Goal: Go to known website: Access a specific website the user already knows

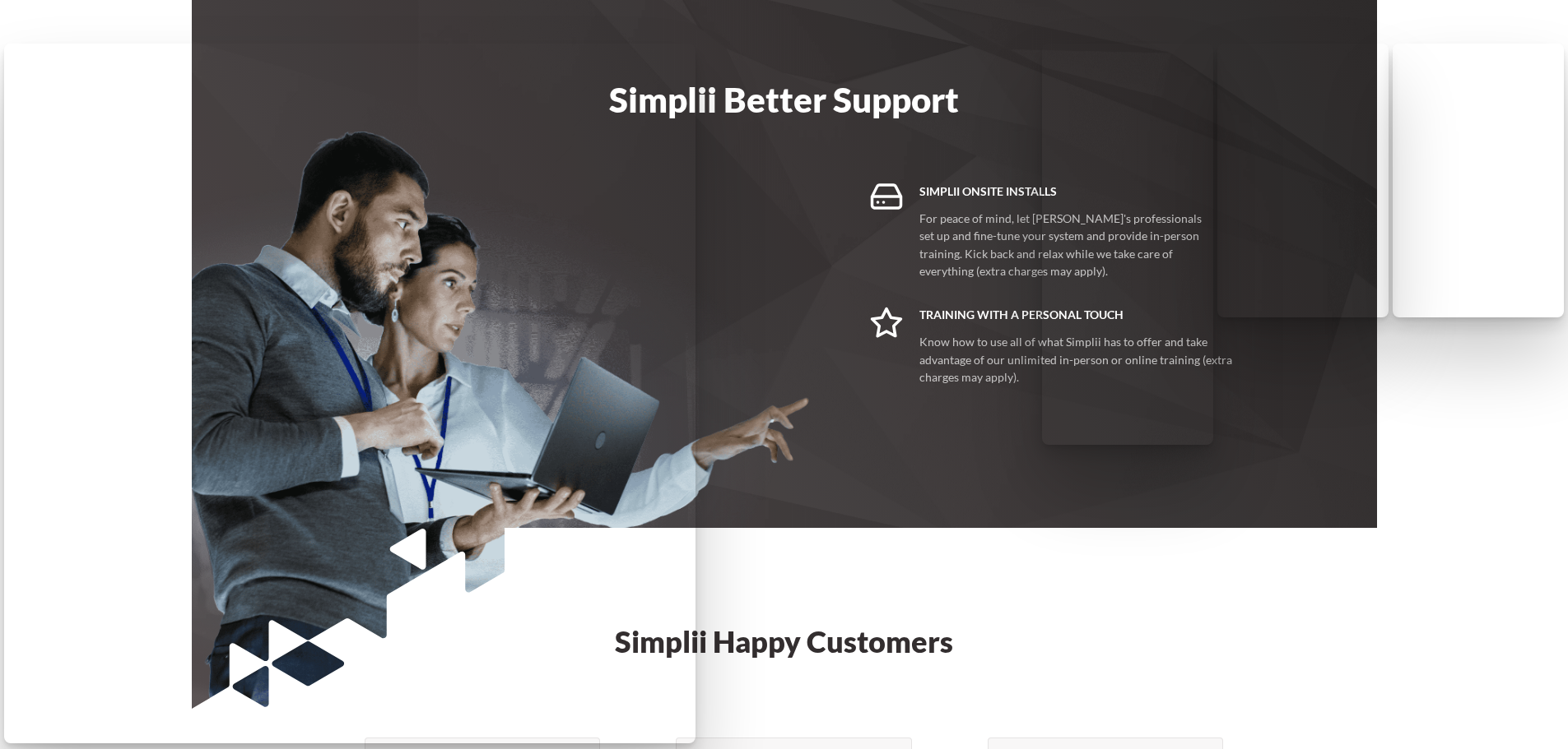
scroll to position [3876, 0]
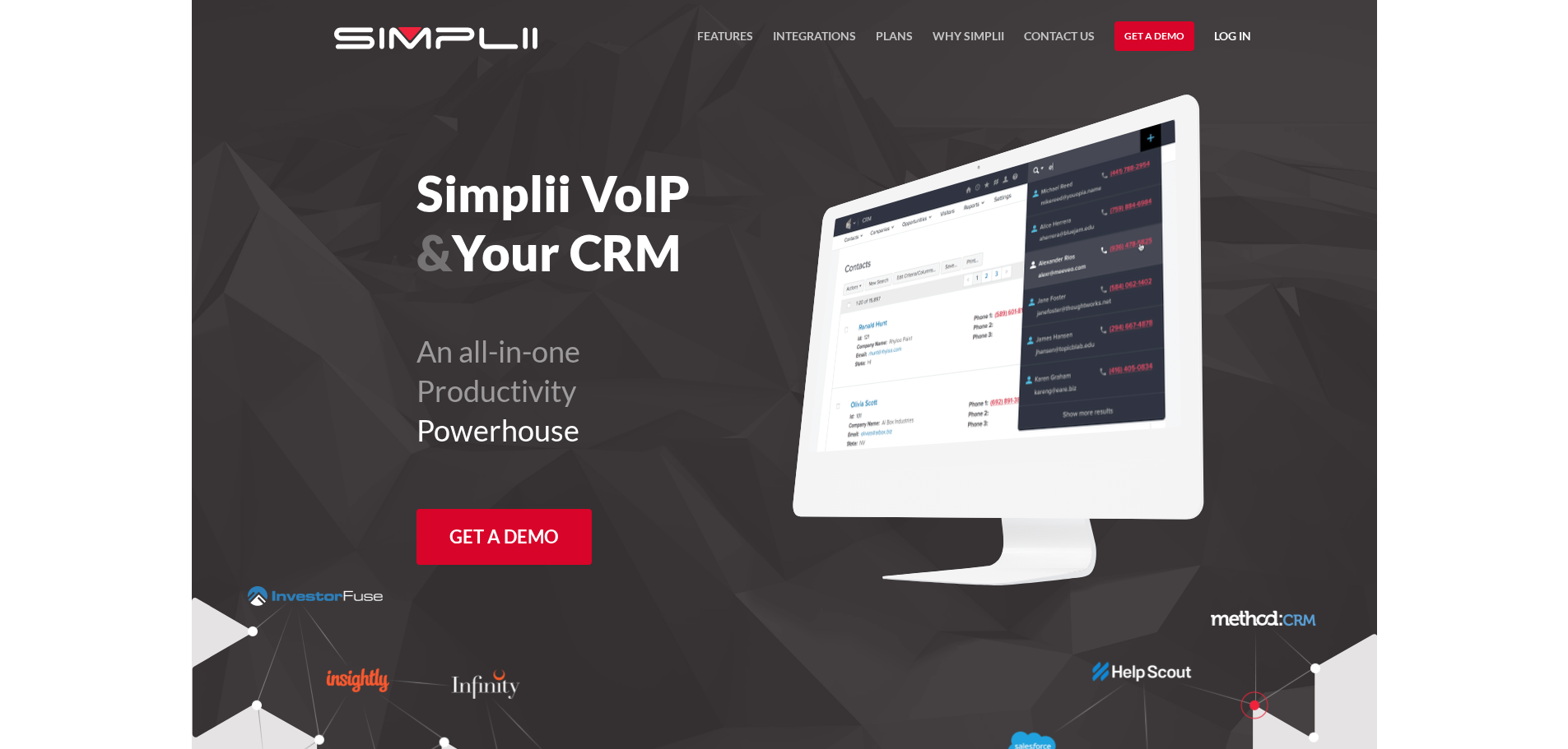
click at [1229, 38] on link "Log in" at bounding box center [1233, 38] width 37 height 24
click at [1239, 32] on link "Log in" at bounding box center [1233, 38] width 37 height 24
click at [1196, 80] on link "Manager Portal" at bounding box center [1189, 85] width 104 height 26
